Goal: Find specific fact: Find specific fact

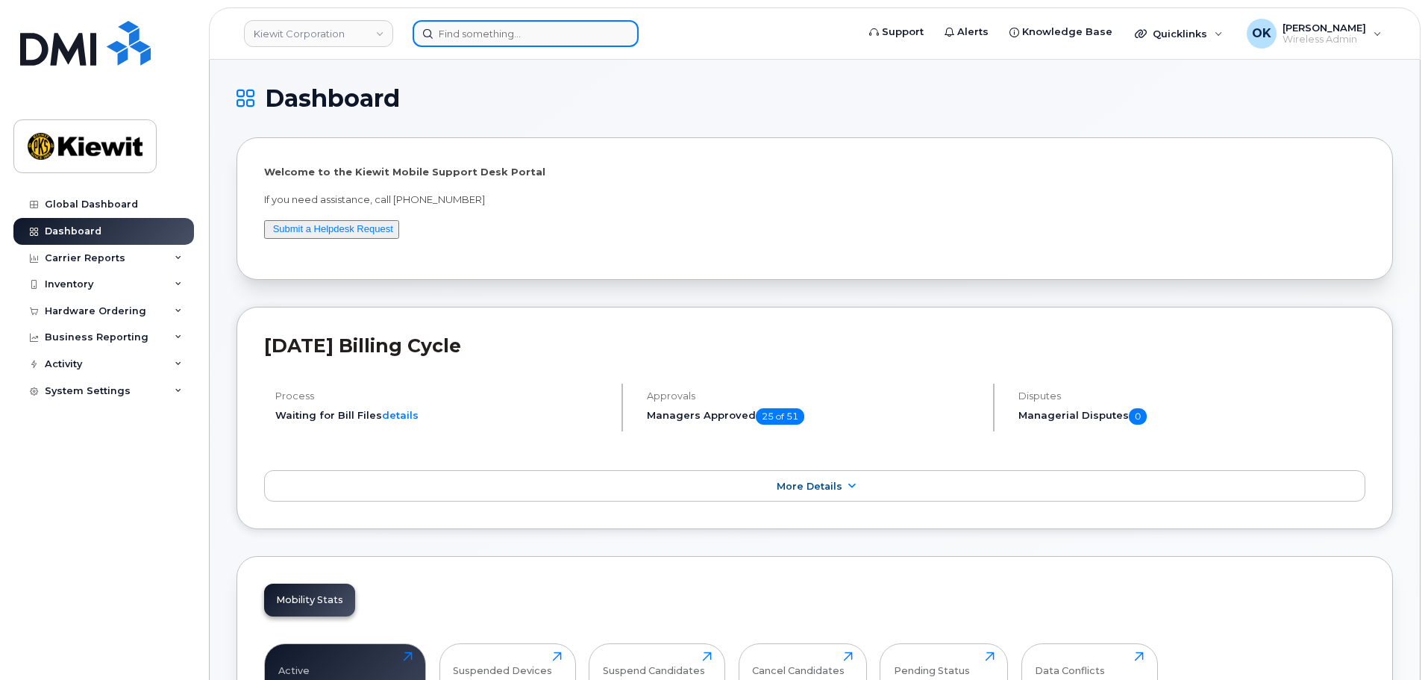
click at [550, 32] on input at bounding box center [526, 33] width 226 height 27
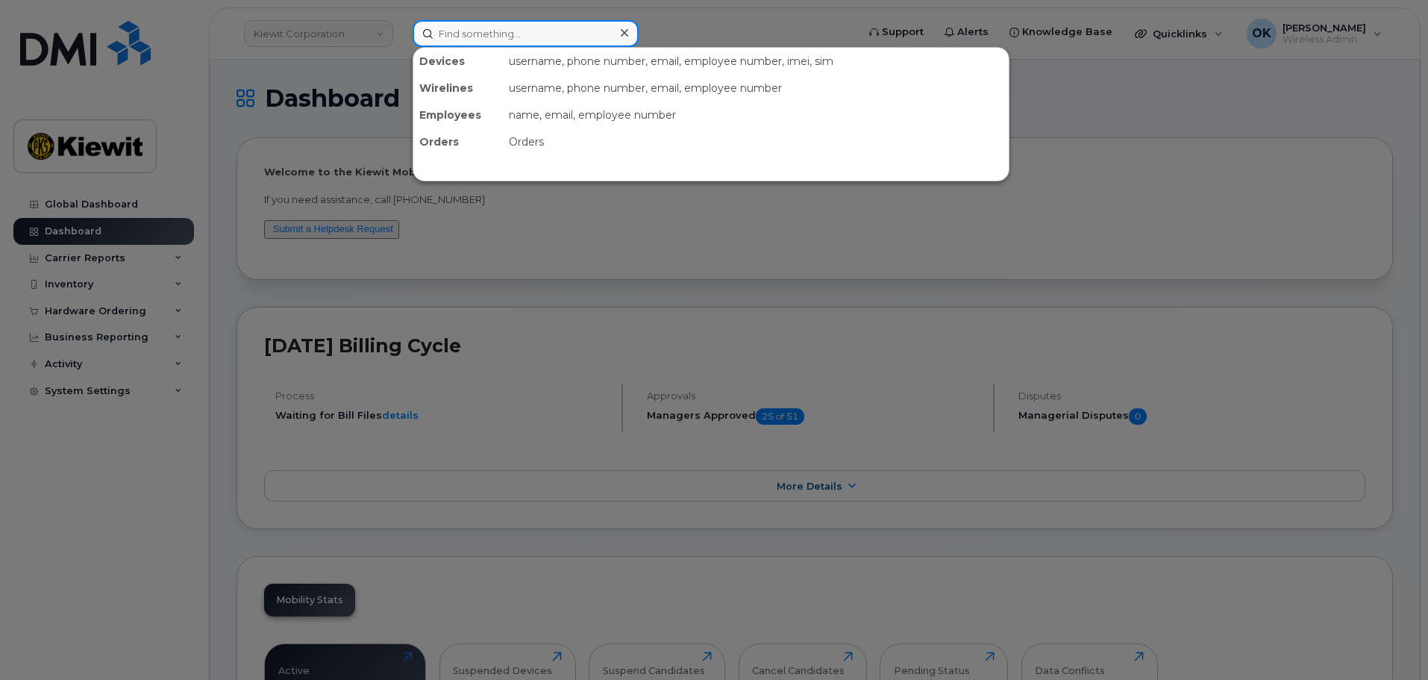
paste input "00465081"
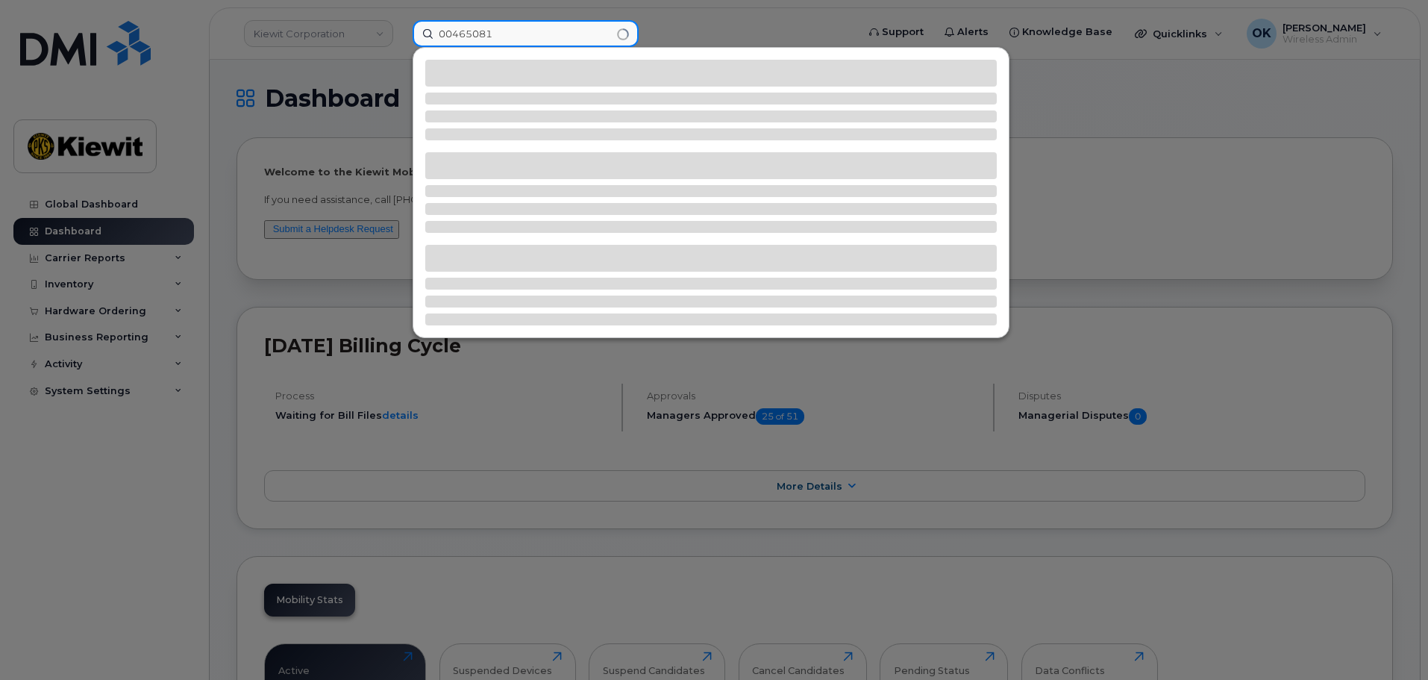
click at [451, 40] on input "00465081" at bounding box center [526, 33] width 226 height 27
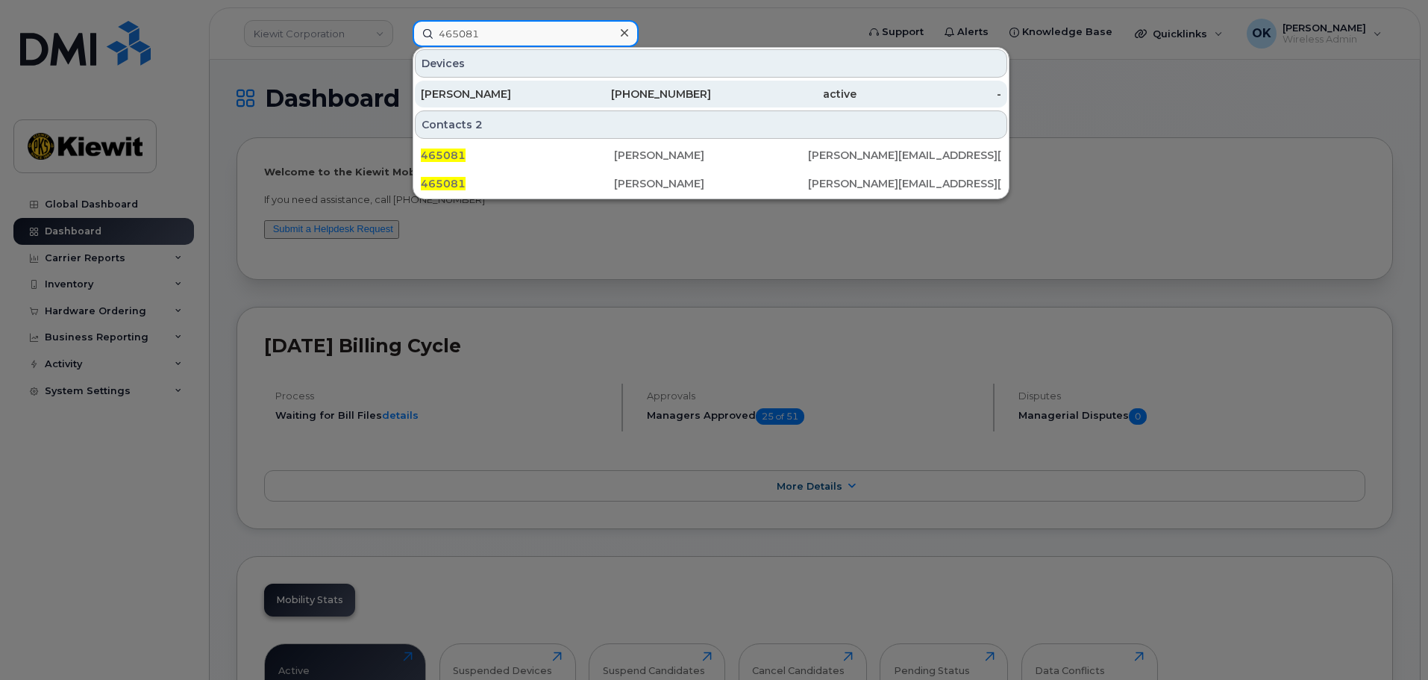
type input "465081"
click at [669, 95] on div "201-403-0113" at bounding box center [639, 94] width 146 height 15
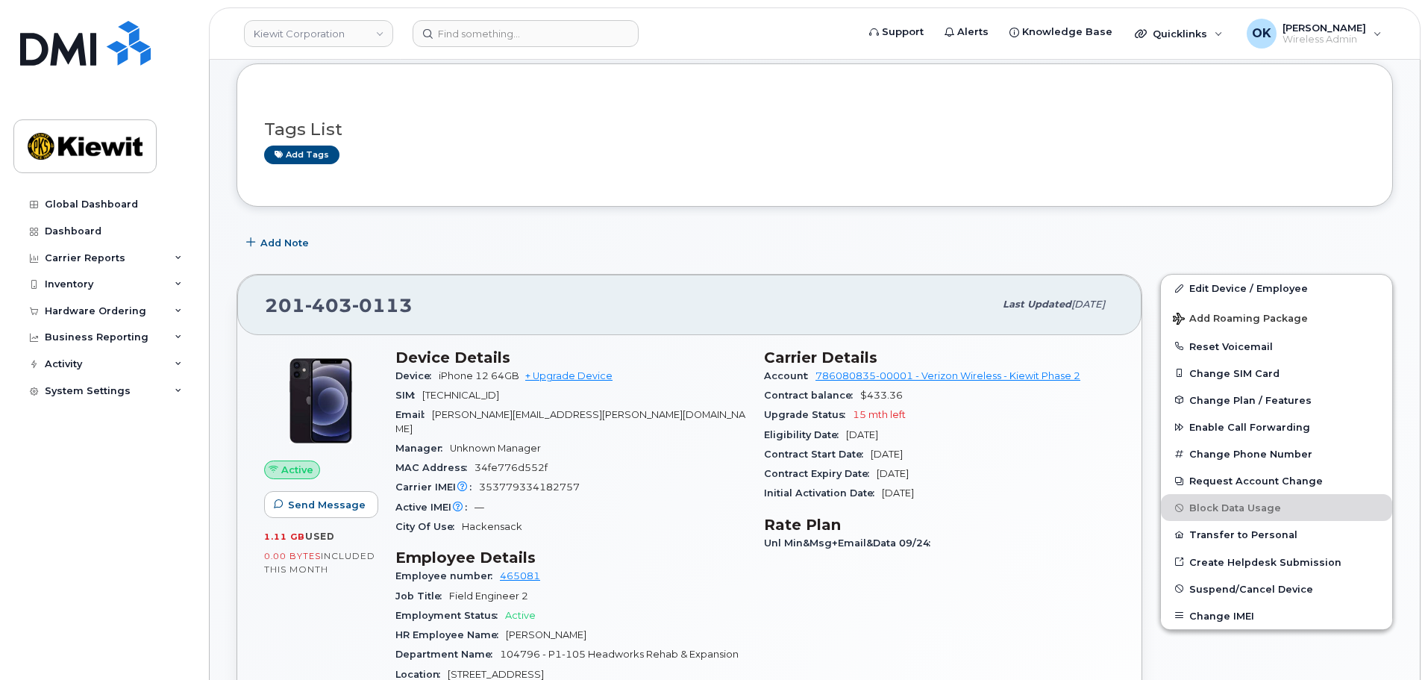
scroll to position [149, 0]
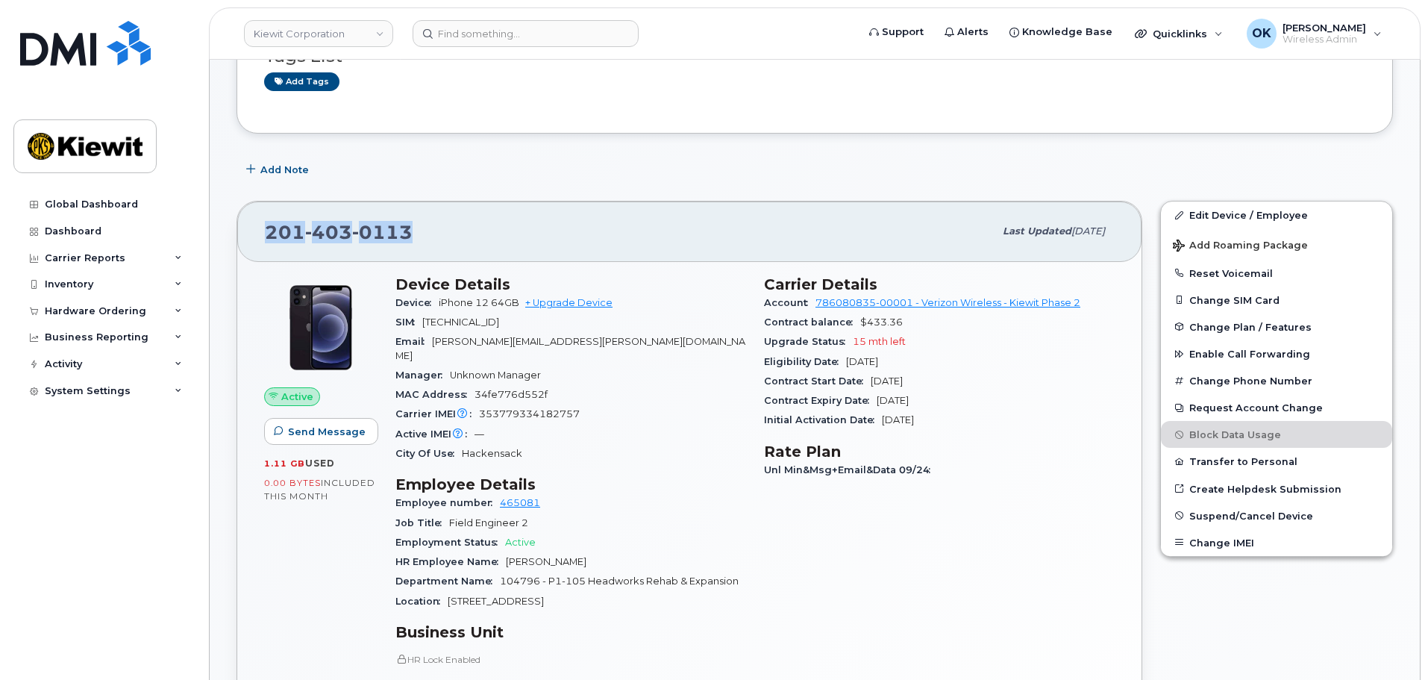
drag, startPoint x: 285, startPoint y: 246, endPoint x: 253, endPoint y: 245, distance: 32.1
click at [253, 245] on div "[PHONE_NUMBER] Last updated [DATE]" at bounding box center [689, 231] width 904 height 60
copy span "[PHONE_NUMBER]"
click at [753, 209] on div "[PHONE_NUMBER] Last updated [DATE]" at bounding box center [689, 231] width 904 height 60
click at [670, 425] on div "Active IMEI Active IMEI is refreshed daily with a delay of up to 48 hours follo…" at bounding box center [571, 434] width 351 height 19
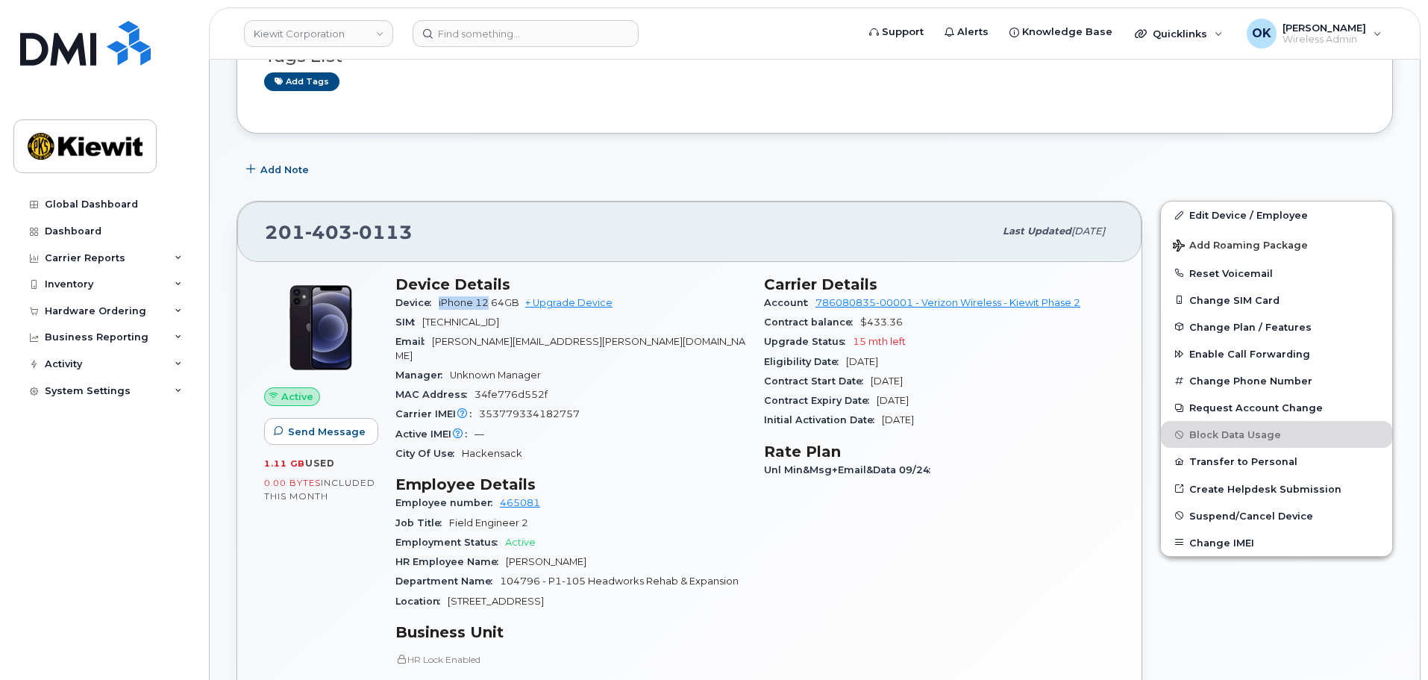
drag, startPoint x: 437, startPoint y: 301, endPoint x: 490, endPoint y: 309, distance: 52.9
click at [490, 309] on div "Device iPhone 12 64GB + Upgrade Device" at bounding box center [571, 302] width 351 height 19
copy span "iPhone 12"
